Goal: Task Accomplishment & Management: Manage account settings

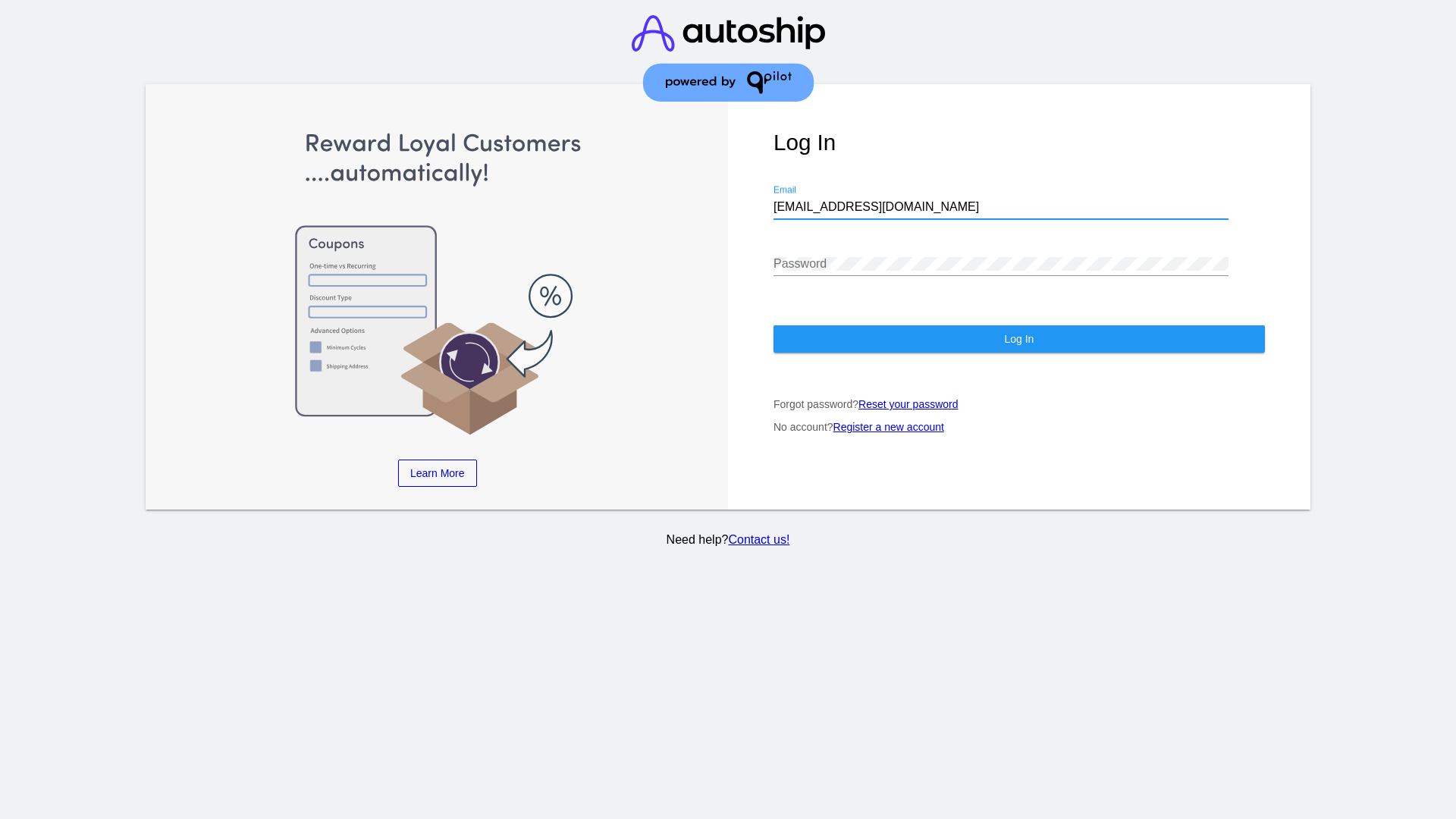
type input "jr@patternsinthecloud.com"
click at [1018, 339] on span "Log In" at bounding box center [1018, 339] width 29 height 12
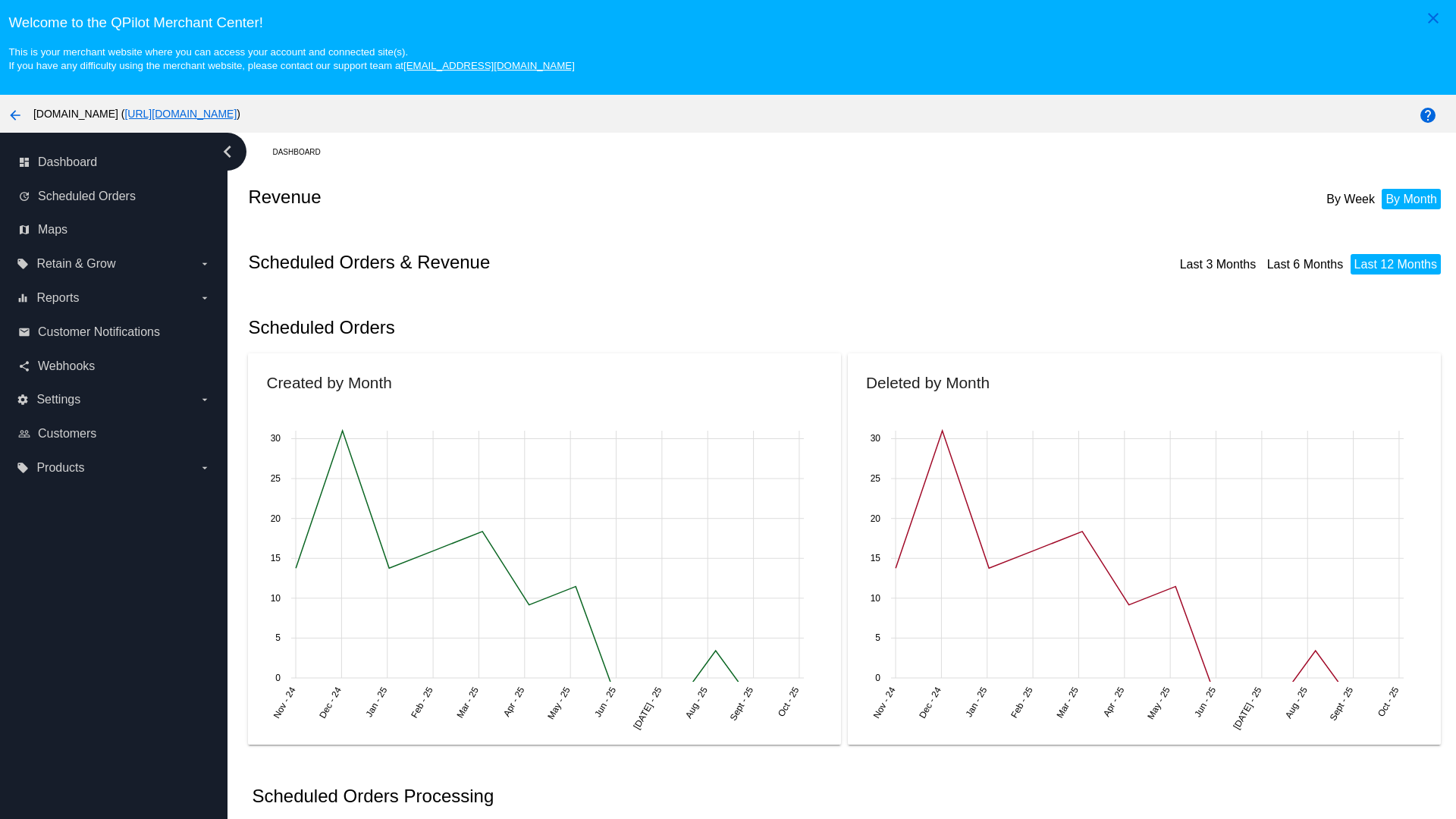
click at [114, 467] on label "local_offer Products arrow_drop_down" at bounding box center [114, 468] width 194 height 25
click at [0, 0] on input "local_offer Products arrow_drop_down" at bounding box center [0, 0] width 0 height 0
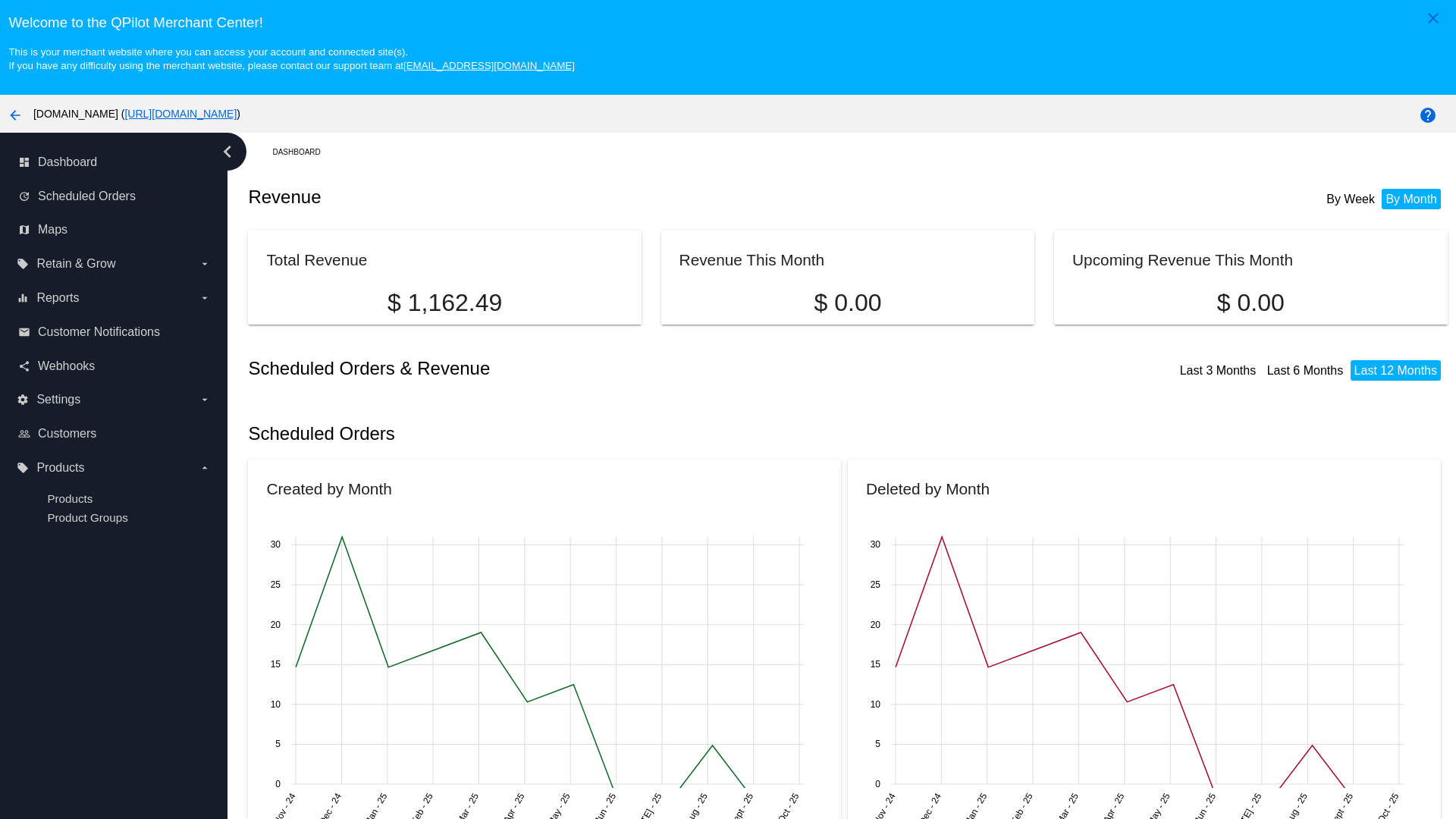
click at [70, 498] on span "Products" at bounding box center [70, 498] width 46 height 13
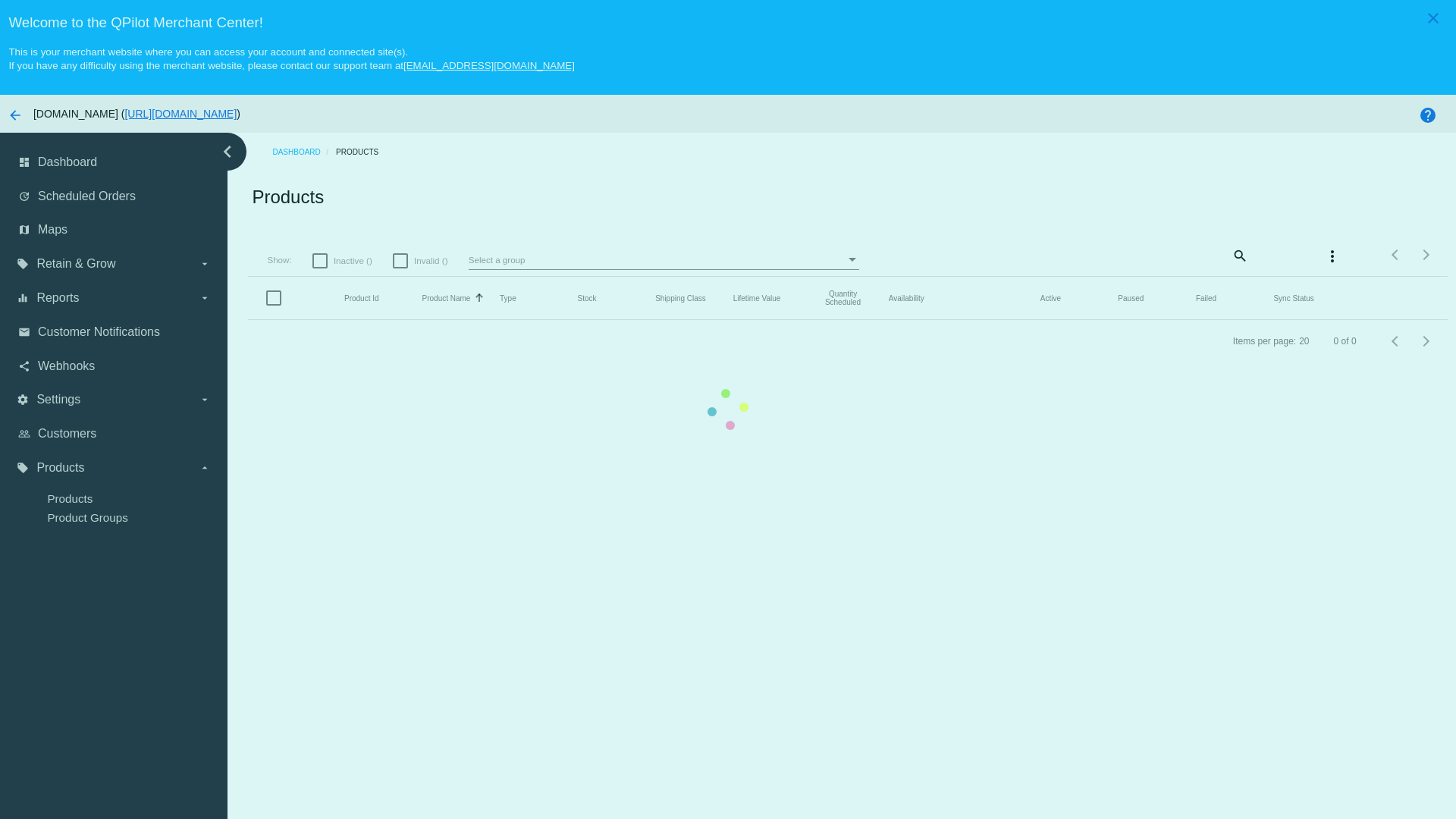
click at [345, 251] on span "Inactive ()" at bounding box center [353, 260] width 39 height 18
click at [320, 269] on input "Inactive ()" at bounding box center [319, 269] width 1 height 1
checkbox input "true"
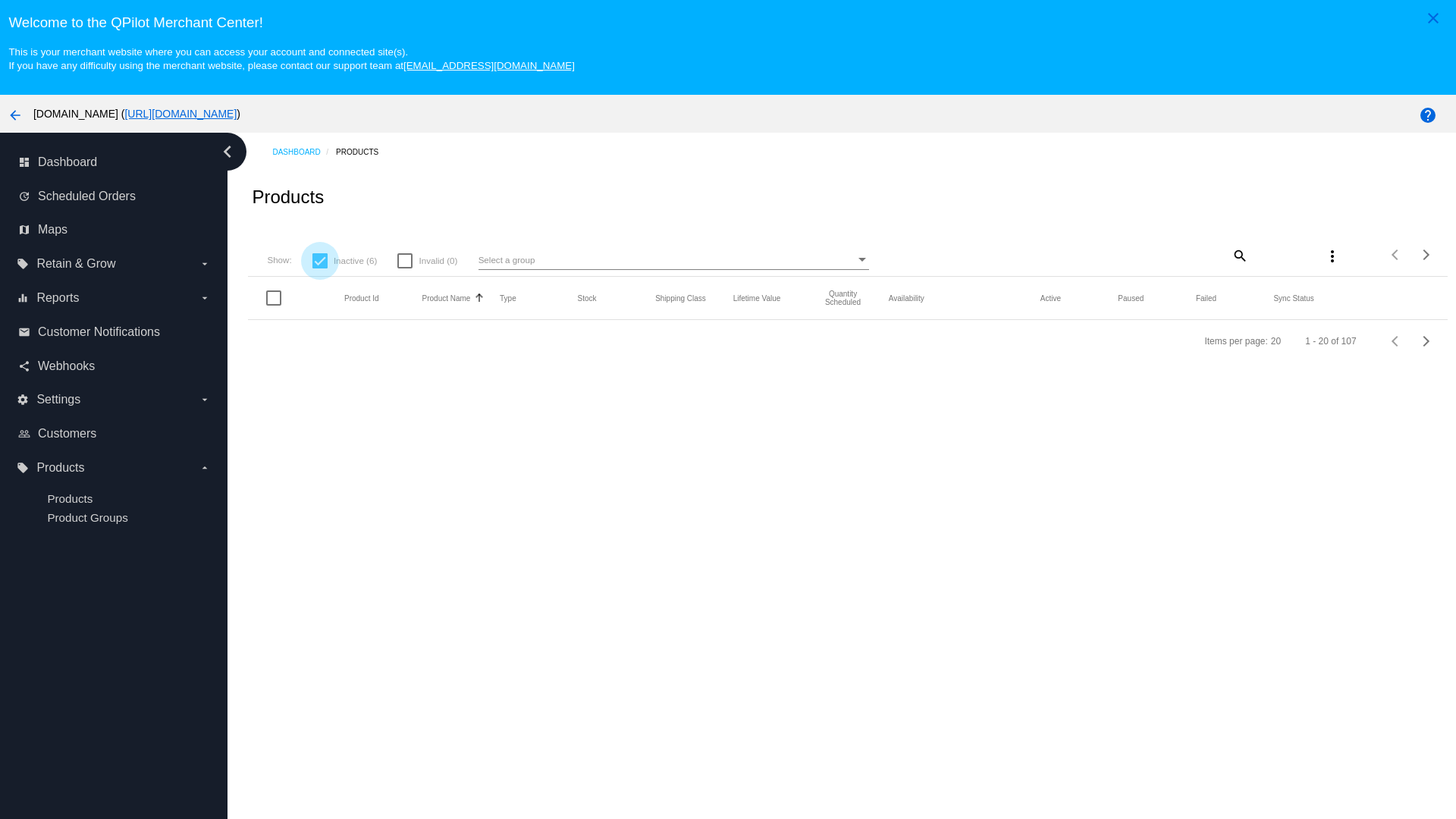
scroll to position [95, 0]
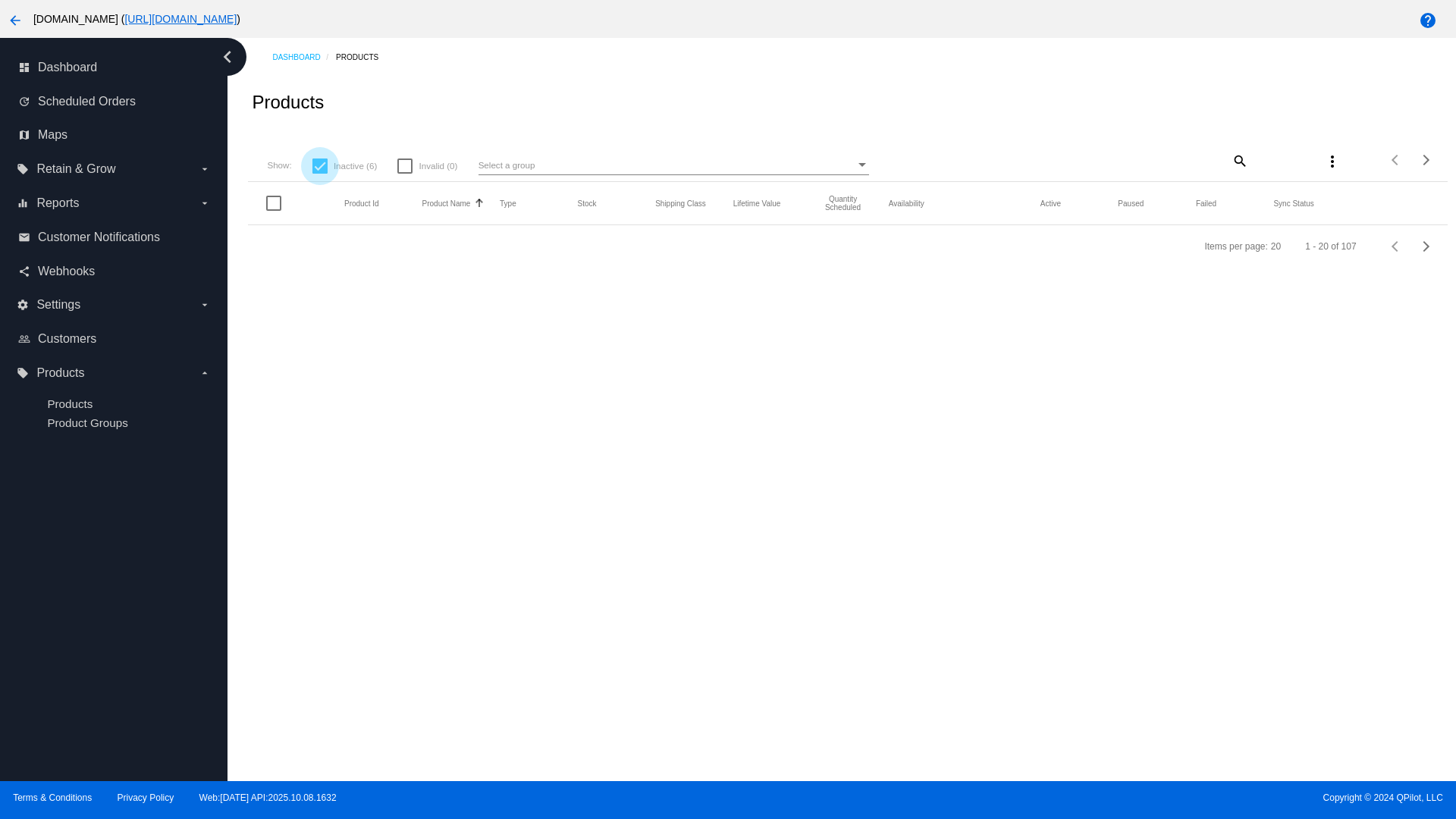
click at [1239, 160] on mat-icon "search" at bounding box center [1239, 160] width 18 height 24
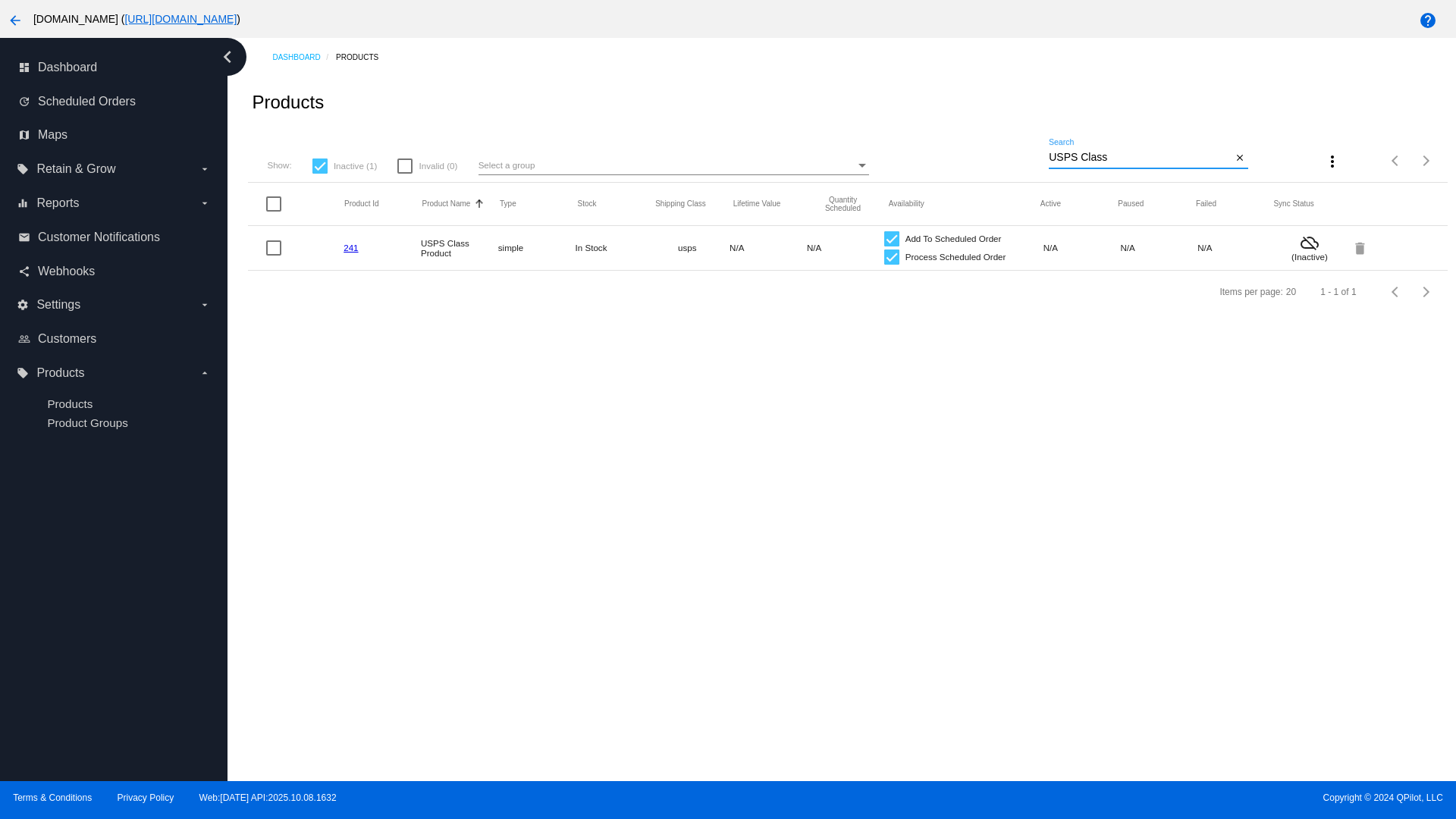
type input "Variable Enable"
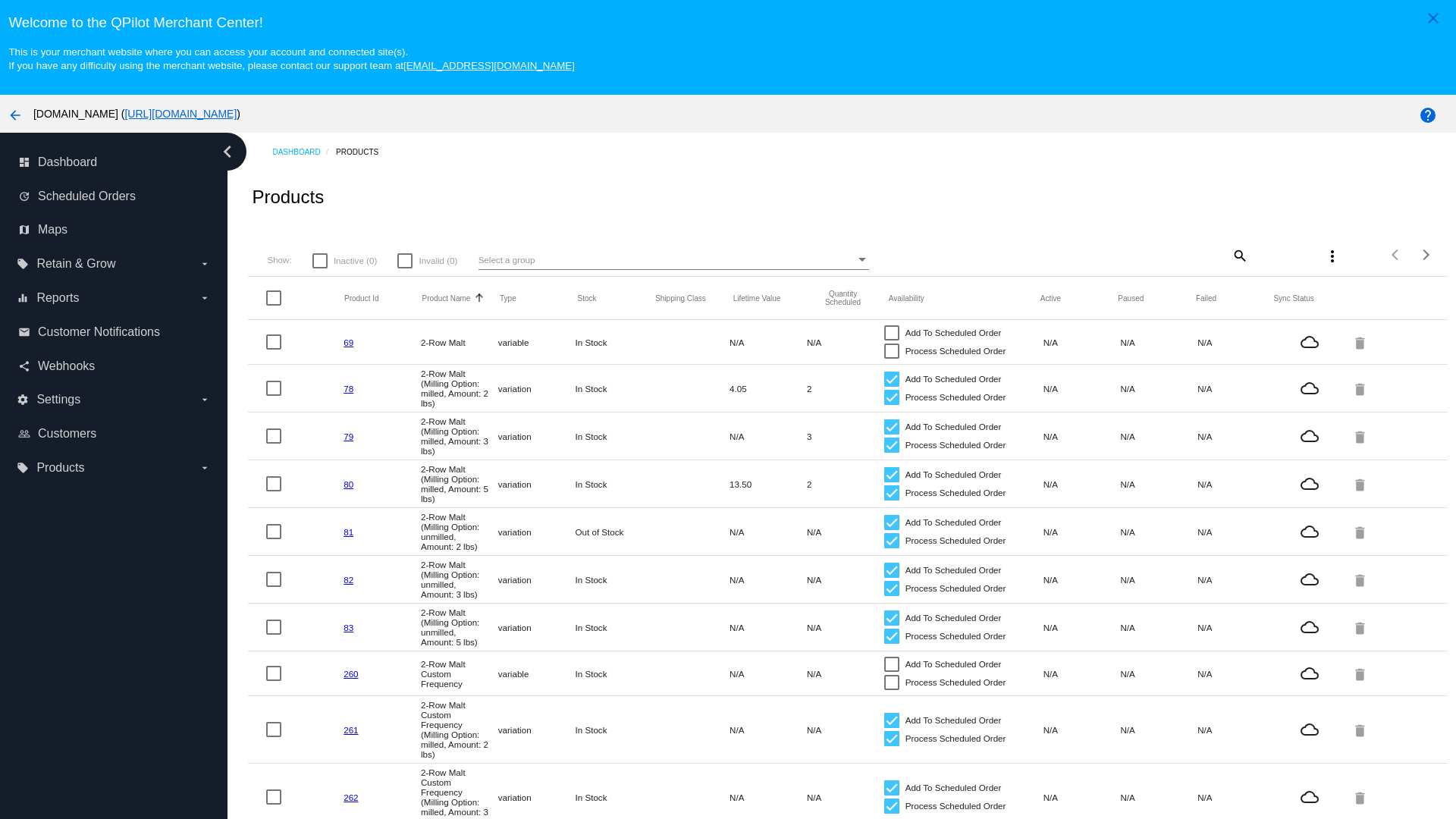
click at [1239, 254] on mat-icon "search" at bounding box center [1239, 254] width 18 height 24
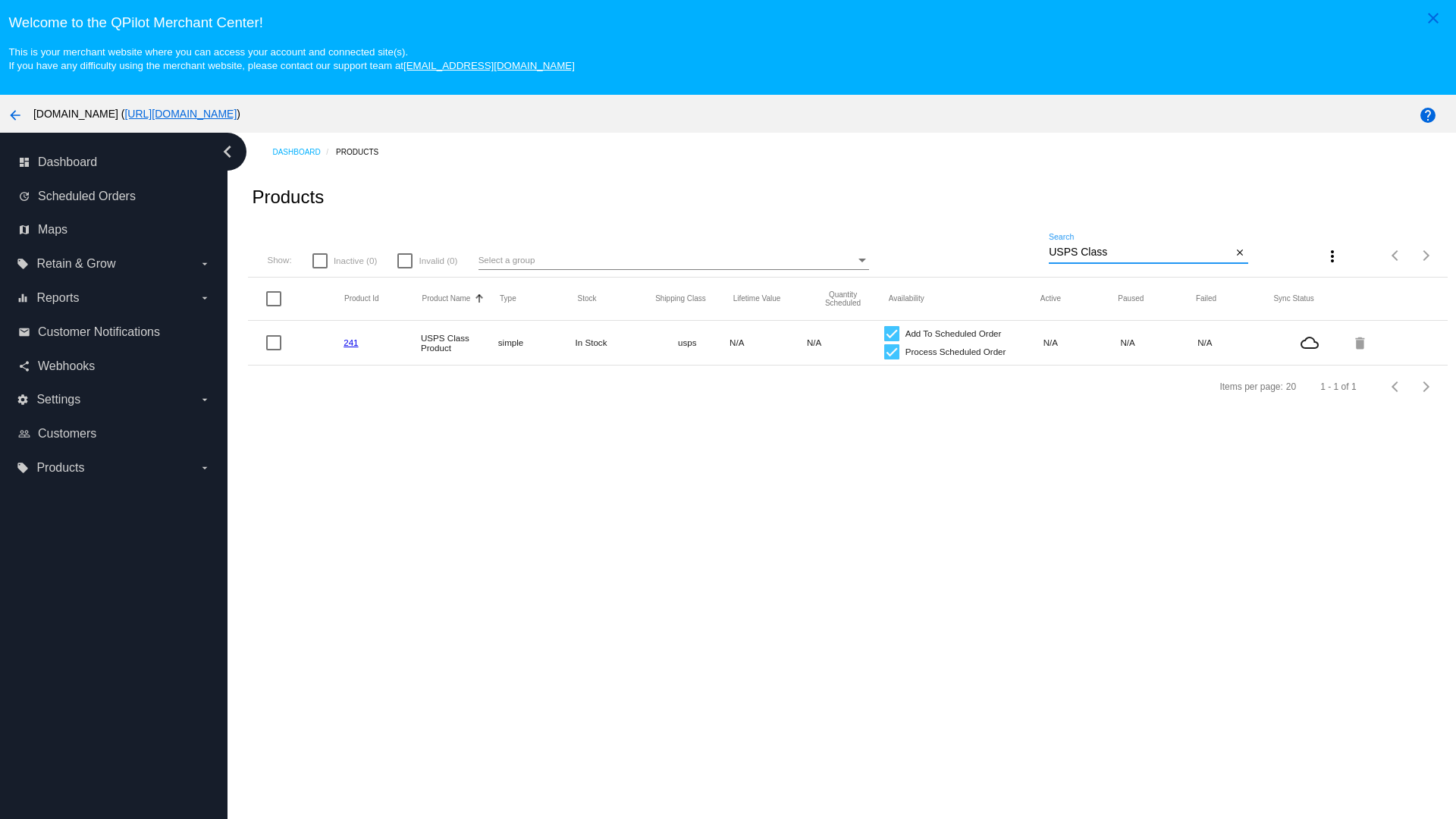
type input "Variable Enable"
